Goal: Task Accomplishment & Management: Use online tool/utility

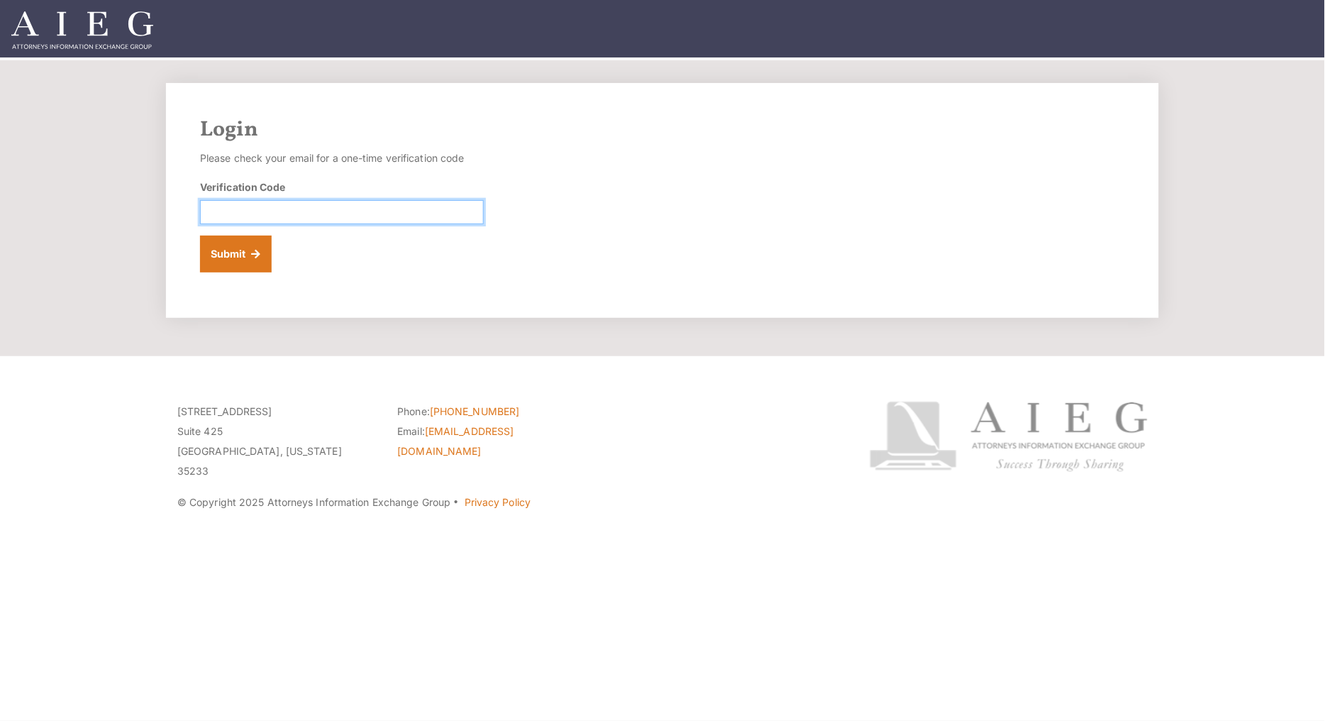
paste input "102904"
type input "102904"
click at [235, 258] on button "Submit" at bounding box center [236, 254] width 72 height 37
click at [321, 282] on div "Login Please check your email for a one-time verification code Verification Cod…" at bounding box center [662, 200] width 993 height 235
